Goal: Transaction & Acquisition: Download file/media

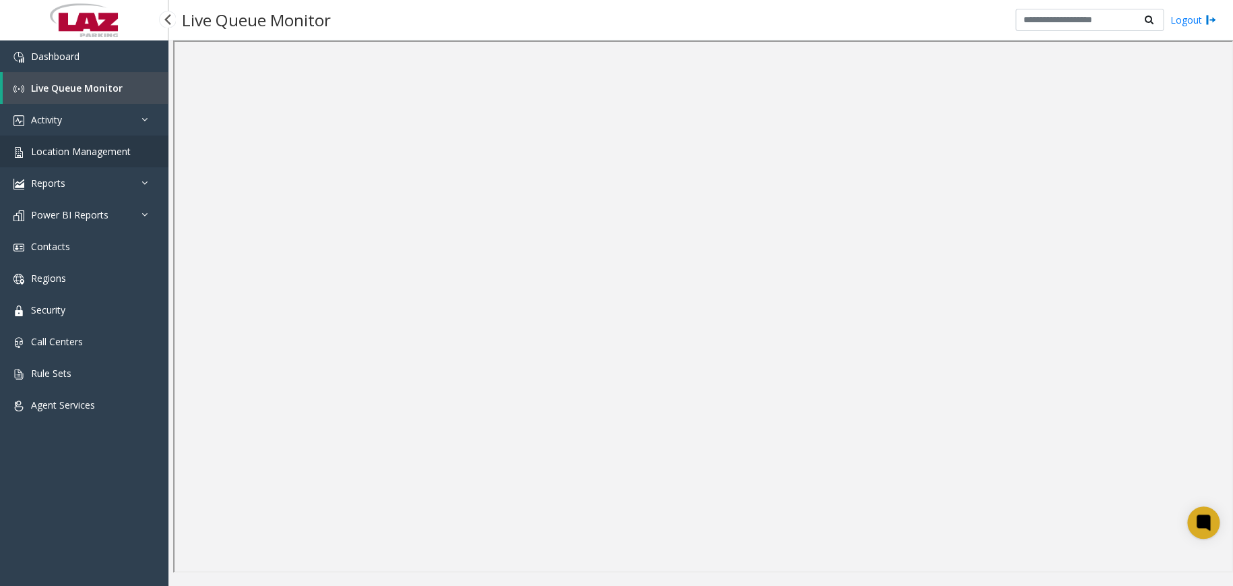
click at [137, 156] on link "Location Management" at bounding box center [84, 151] width 168 height 32
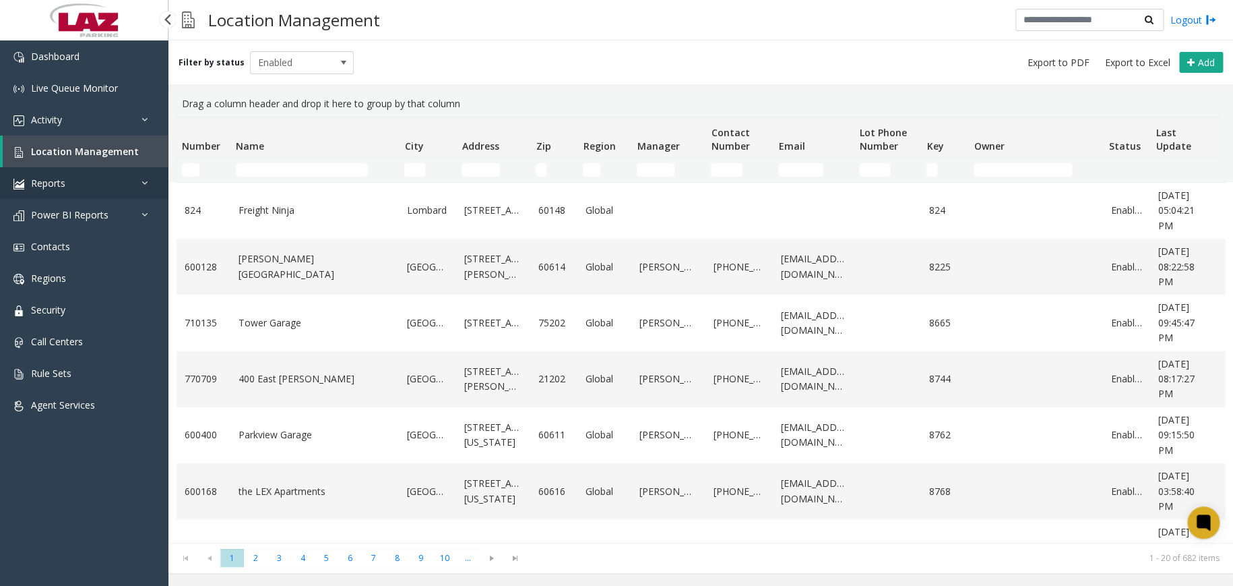
click at [98, 178] on link "Reports" at bounding box center [84, 183] width 168 height 32
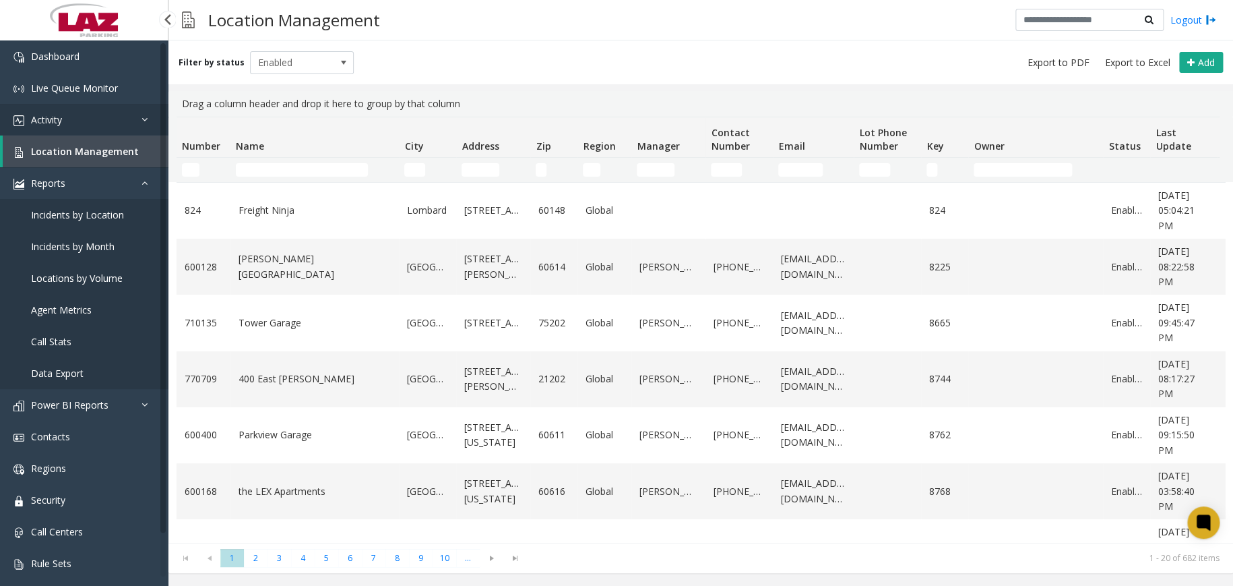
click at [107, 124] on link "Activity" at bounding box center [84, 120] width 168 height 32
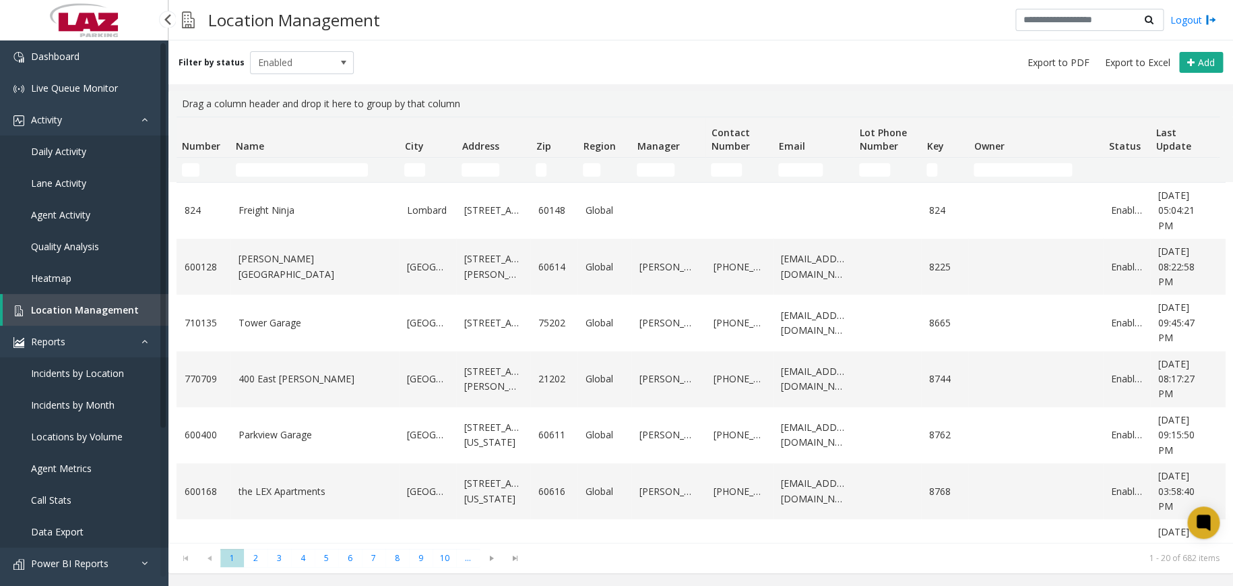
click at [110, 156] on link "Daily Activity" at bounding box center [84, 151] width 168 height 32
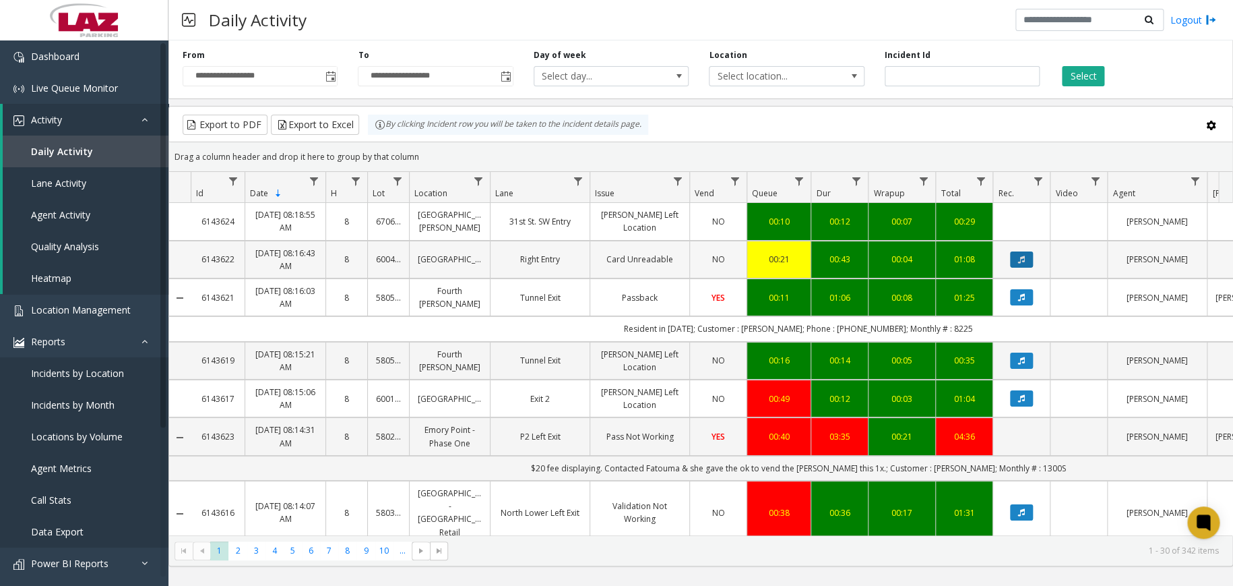
click at [1027, 257] on button "Data table" at bounding box center [1021, 259] width 23 height 16
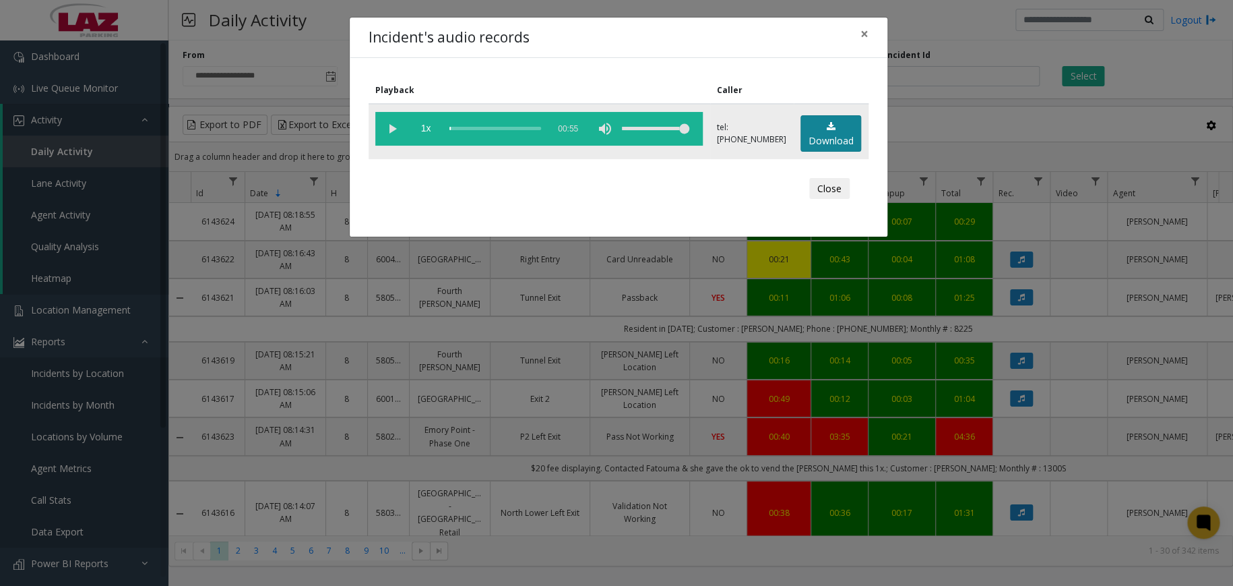
click at [827, 135] on link "Download" at bounding box center [831, 133] width 61 height 37
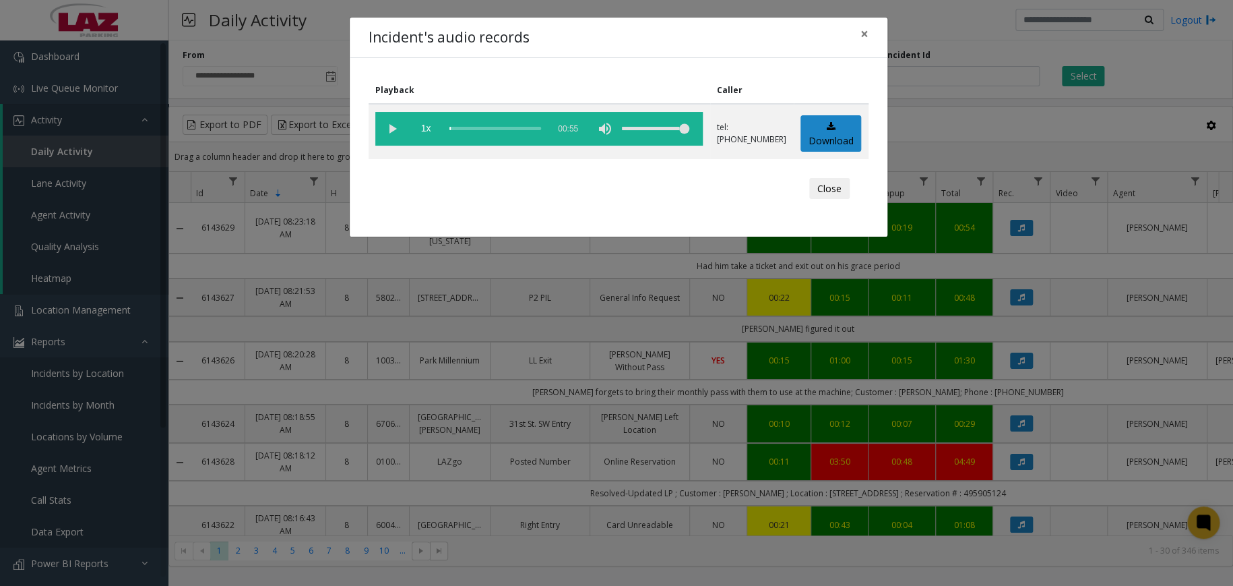
click at [827, 195] on button "Close" at bounding box center [829, 189] width 40 height 22
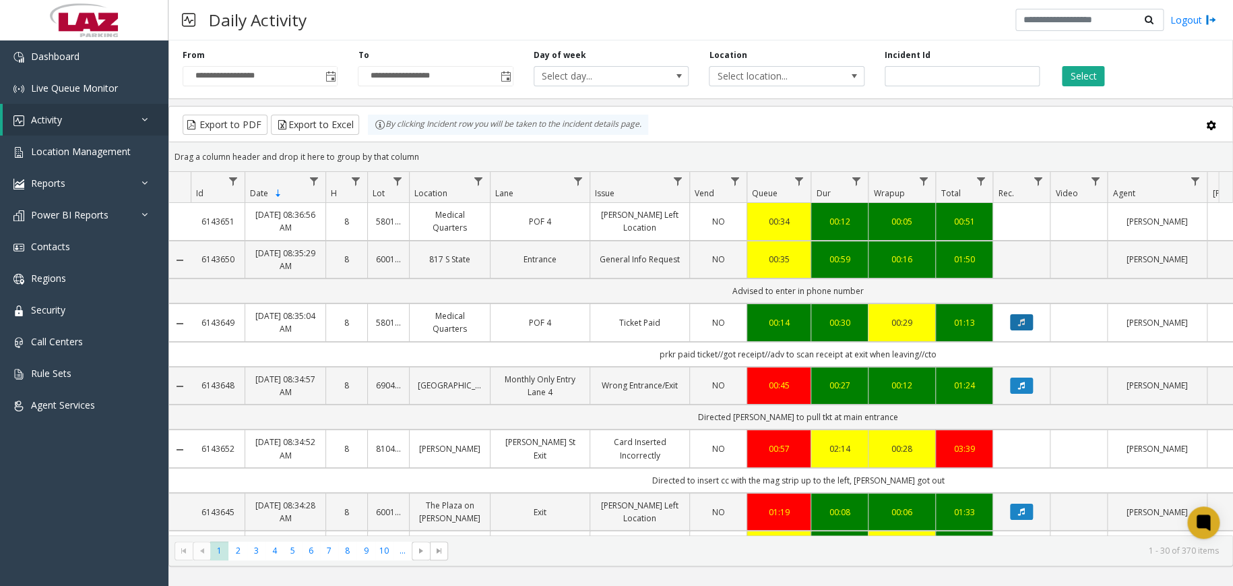
click at [1021, 323] on icon "Data table" at bounding box center [1021, 322] width 7 height 8
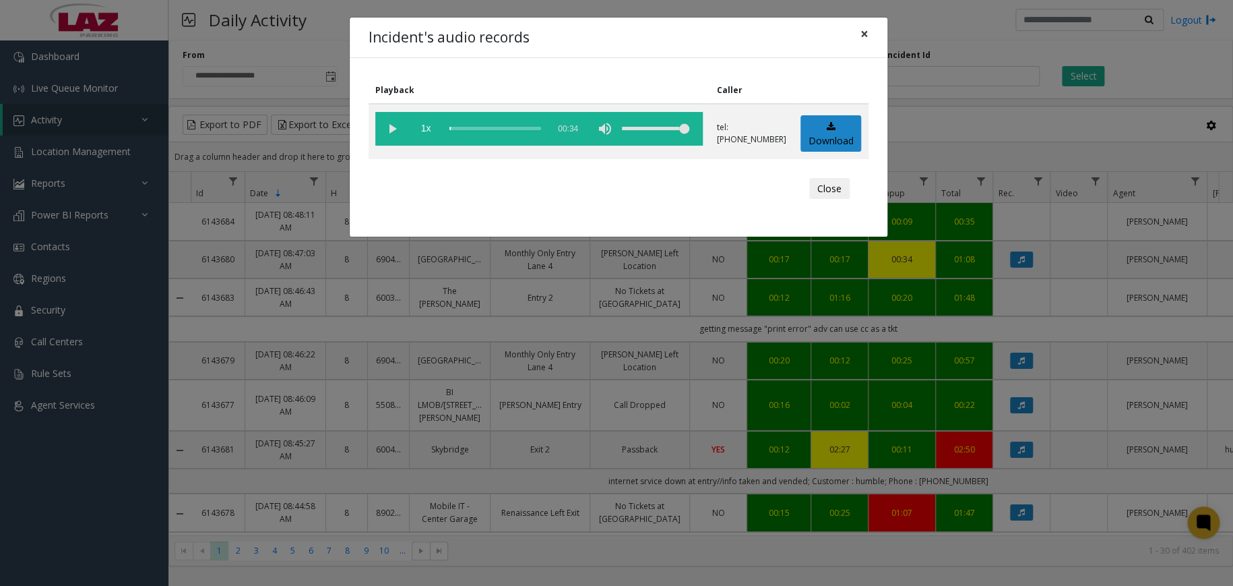
click at [867, 40] on span "×" at bounding box center [864, 33] width 8 height 19
